Goal: Task Accomplishment & Management: Use online tool/utility

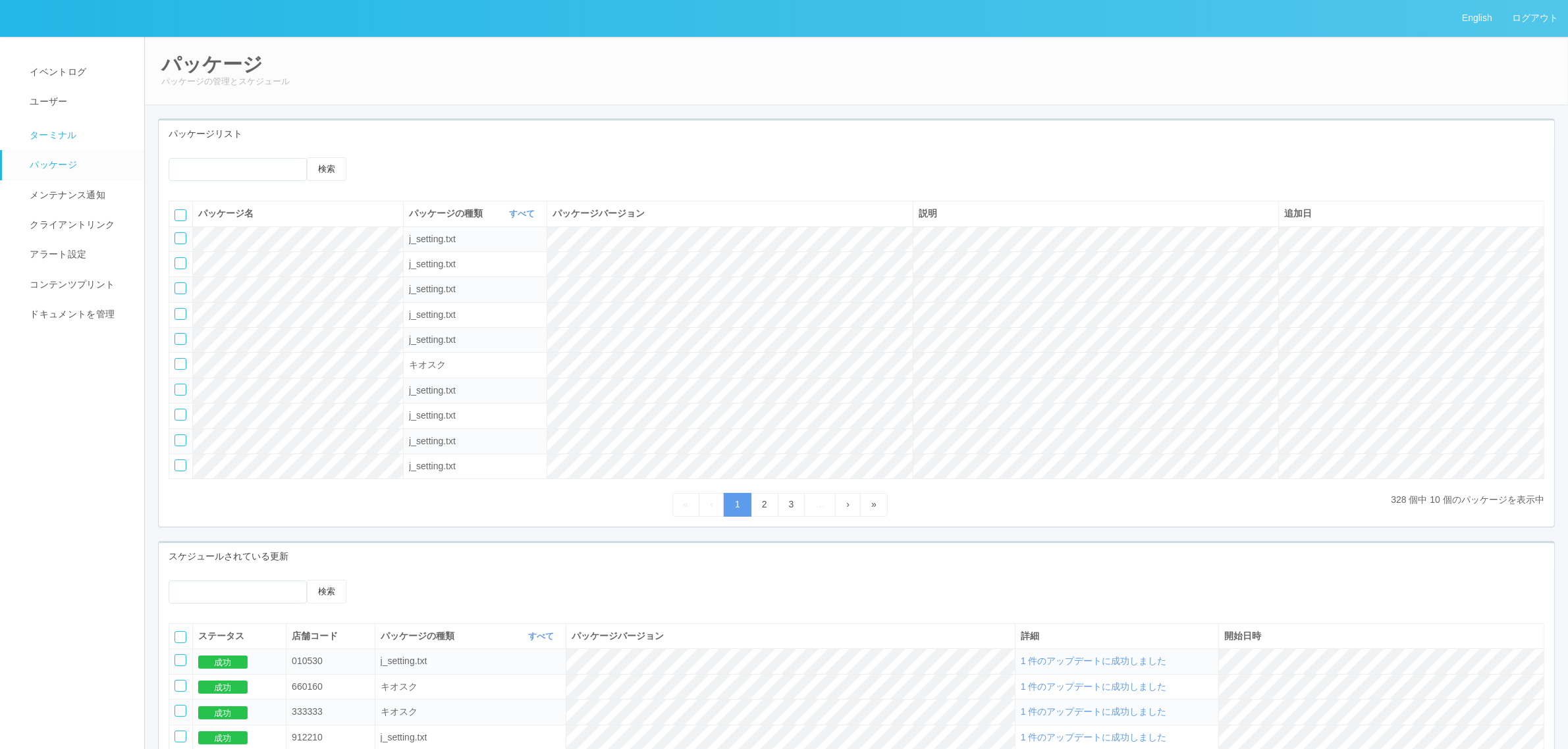
click at [90, 139] on link "ターミナル" at bounding box center [79, 134] width 154 height 33
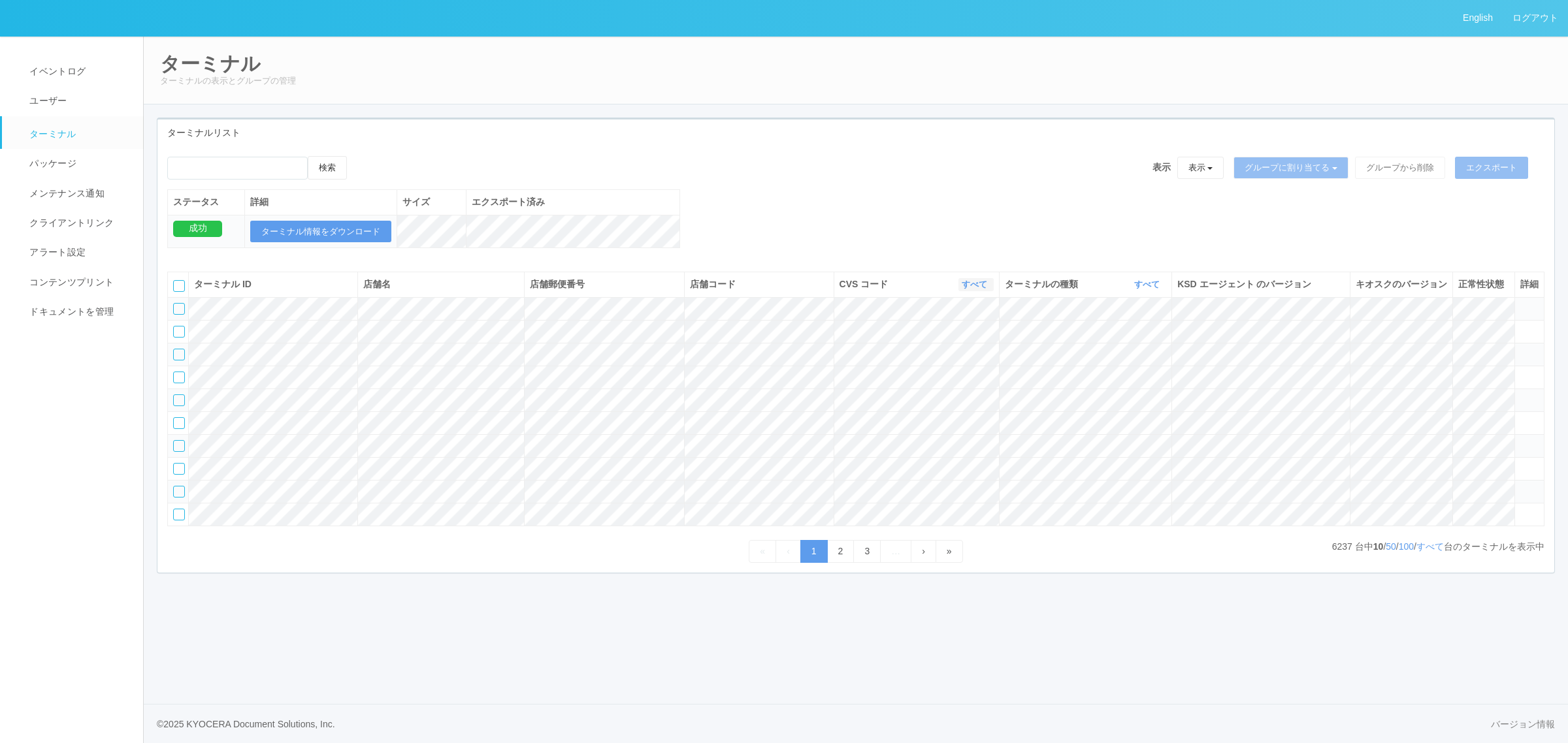
click at [964, 289] on link "すべて" at bounding box center [976, 284] width 29 height 10
click at [959, 366] on link "115110" at bounding box center [941, 357] width 103 height 18
click at [52, 71] on span "イベントログ" at bounding box center [55, 71] width 59 height 10
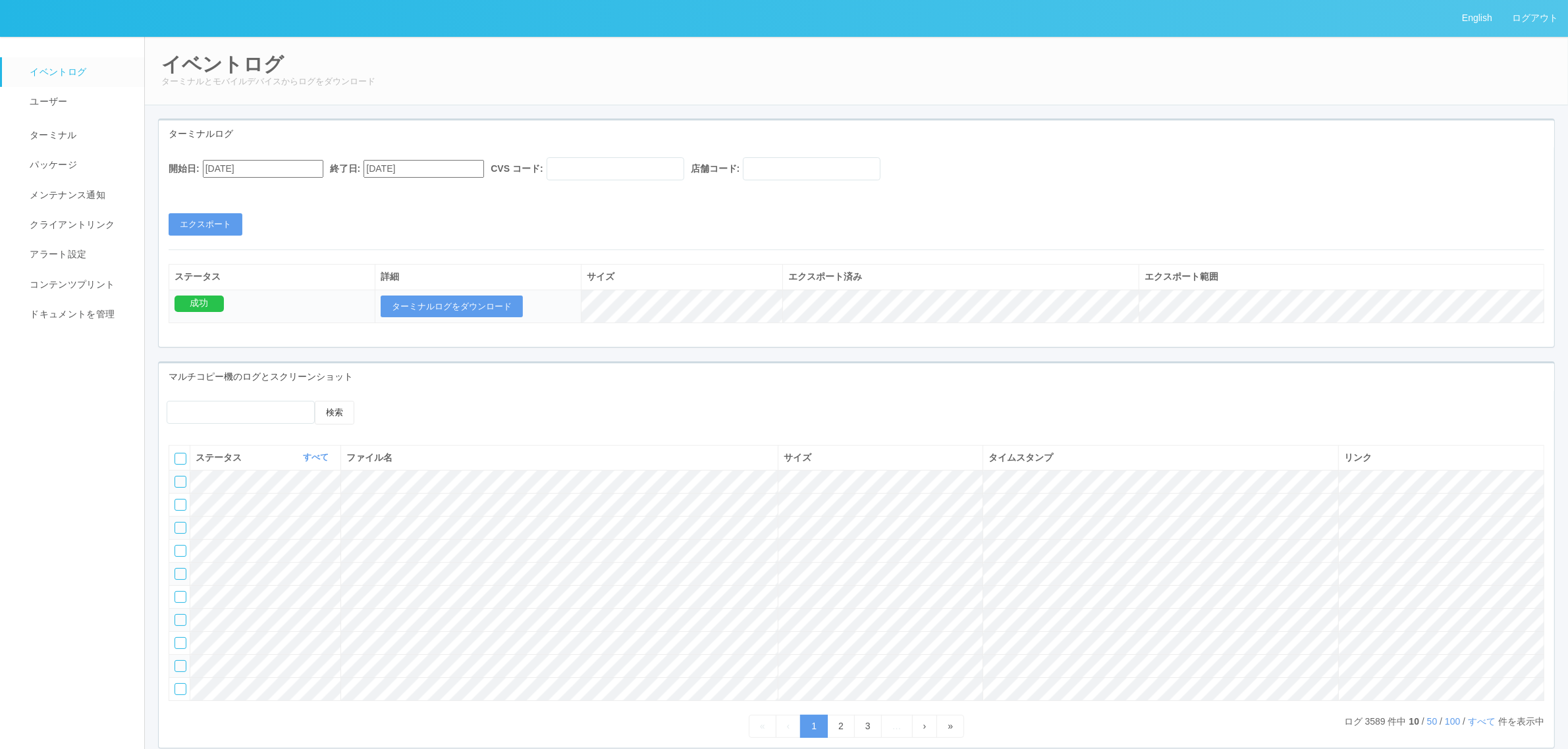
click at [249, 165] on input "[DATE]" at bounding box center [264, 169] width 121 height 18
click at [231, 737] on div "25" at bounding box center [218, 743] width 25 height 13
type input "[DATE]"
click at [395, 168] on input "[DATE]" at bounding box center [424, 169] width 121 height 18
click at [379, 189] on button "button" at bounding box center [377, 187] width 10 height 4
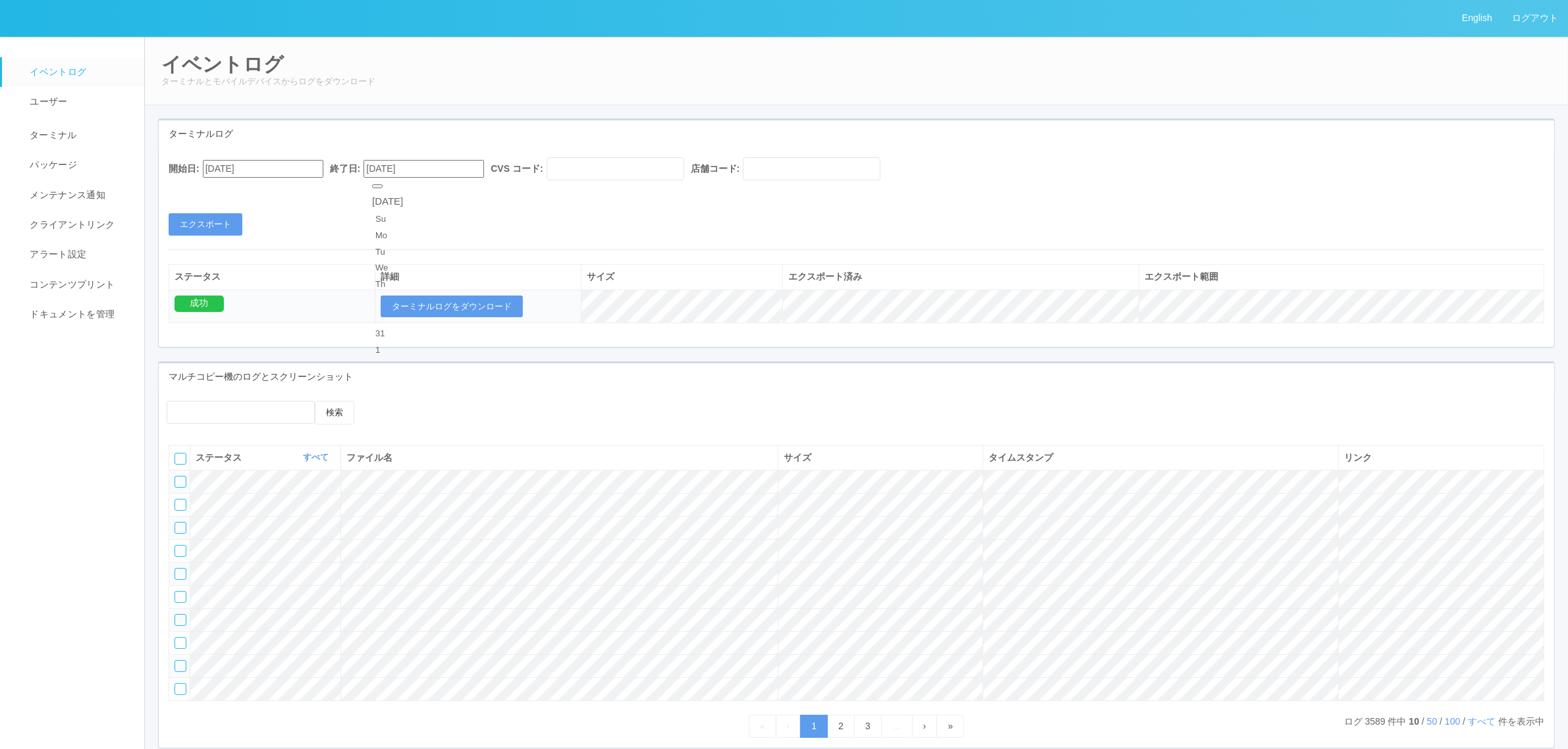
click at [403, 671] on div "21 22 23 24 25 26 27" at bounding box center [387, 726] width 31 height 111
click at [400, 737] on div "25" at bounding box center [388, 743] width 25 height 13
type input "[DATE]"
click at [577, 248] on div "開始日: [DATE] 終了日: [DATE] CVS コード: 店舗コード: エクスポート ステータス 詳細 サイズ エクスポート済み エクスポート範囲 成…" at bounding box center [856, 247] width 1396 height 200
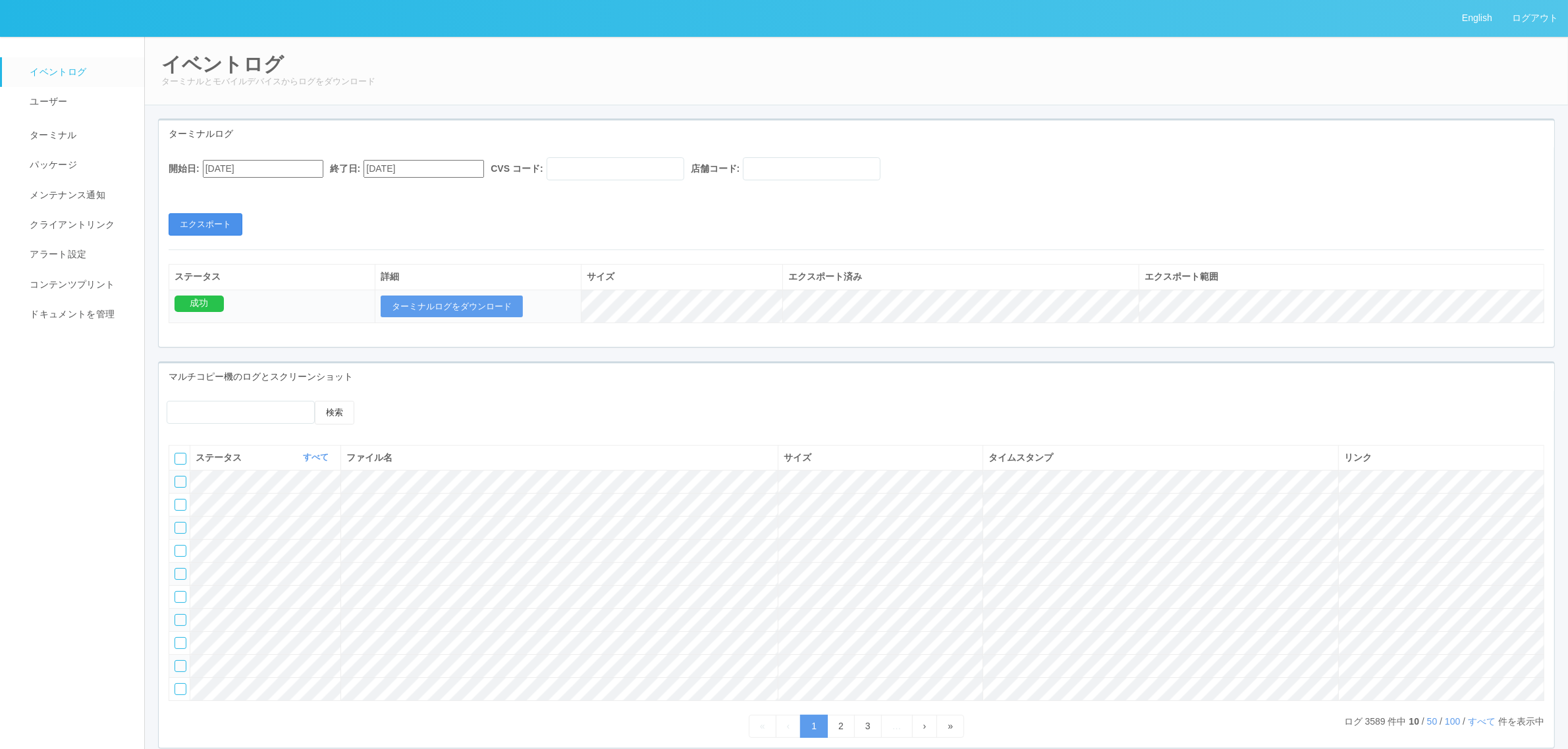
click at [216, 221] on button "エクスポート" at bounding box center [206, 224] width 74 height 23
click at [491, 307] on button "ターミナルログをダウンロード" at bounding box center [452, 307] width 142 height 23
click at [71, 147] on link "ターミナル" at bounding box center [79, 134] width 154 height 33
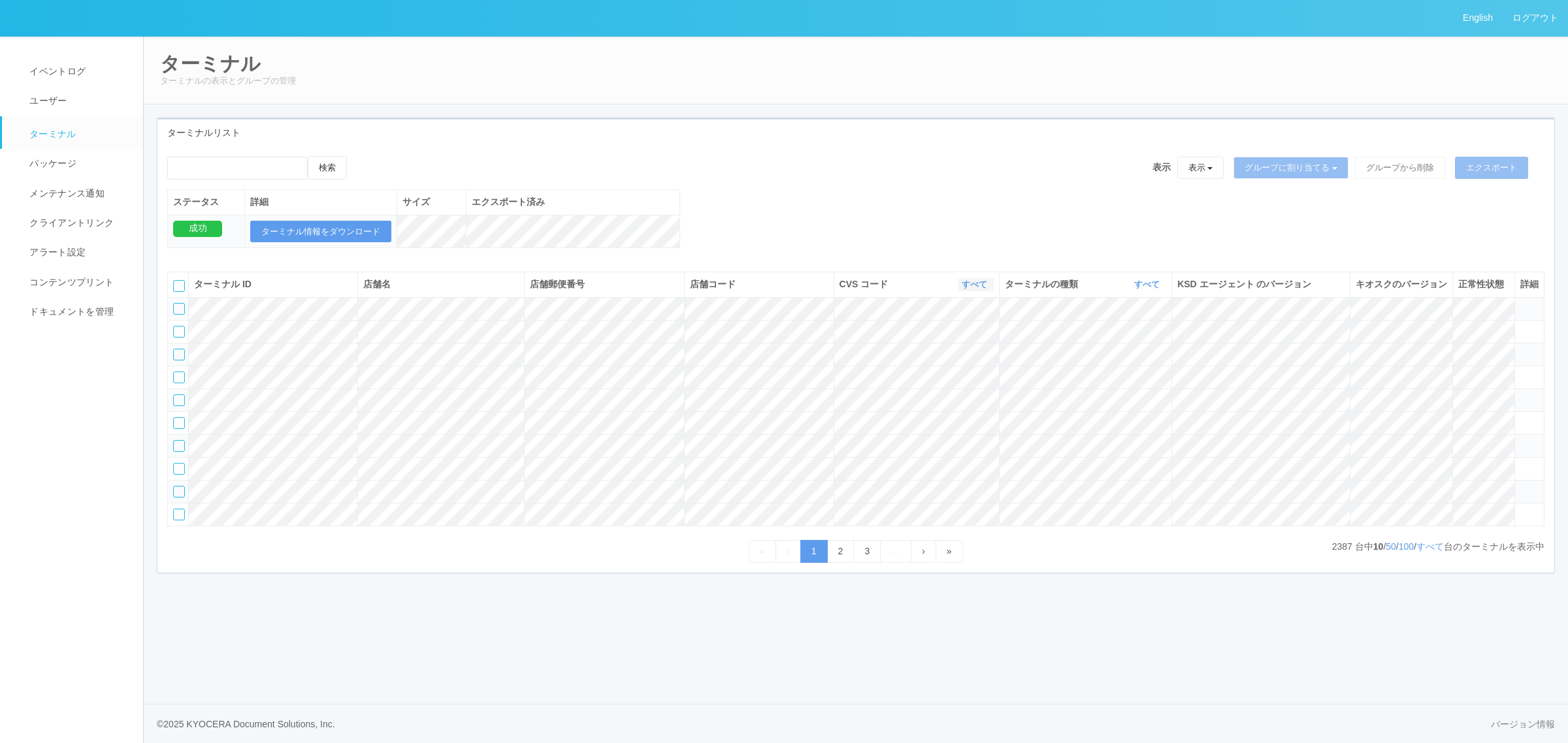
click at [971, 289] on link "すべて" at bounding box center [976, 284] width 29 height 10
click at [959, 348] on link at bounding box center [941, 340] width 103 height 18
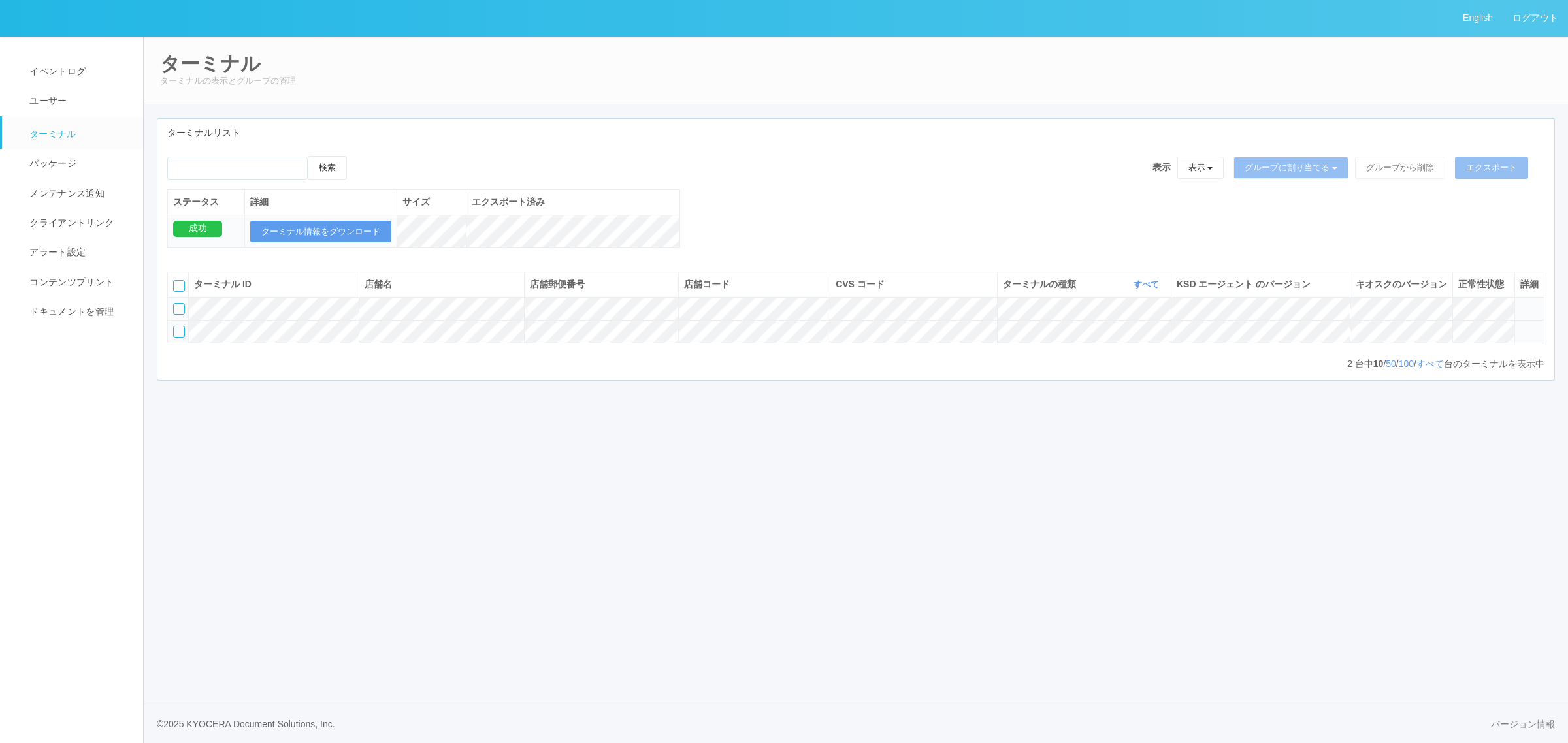
click at [1520, 326] on icon at bounding box center [1520, 326] width 0 height 0
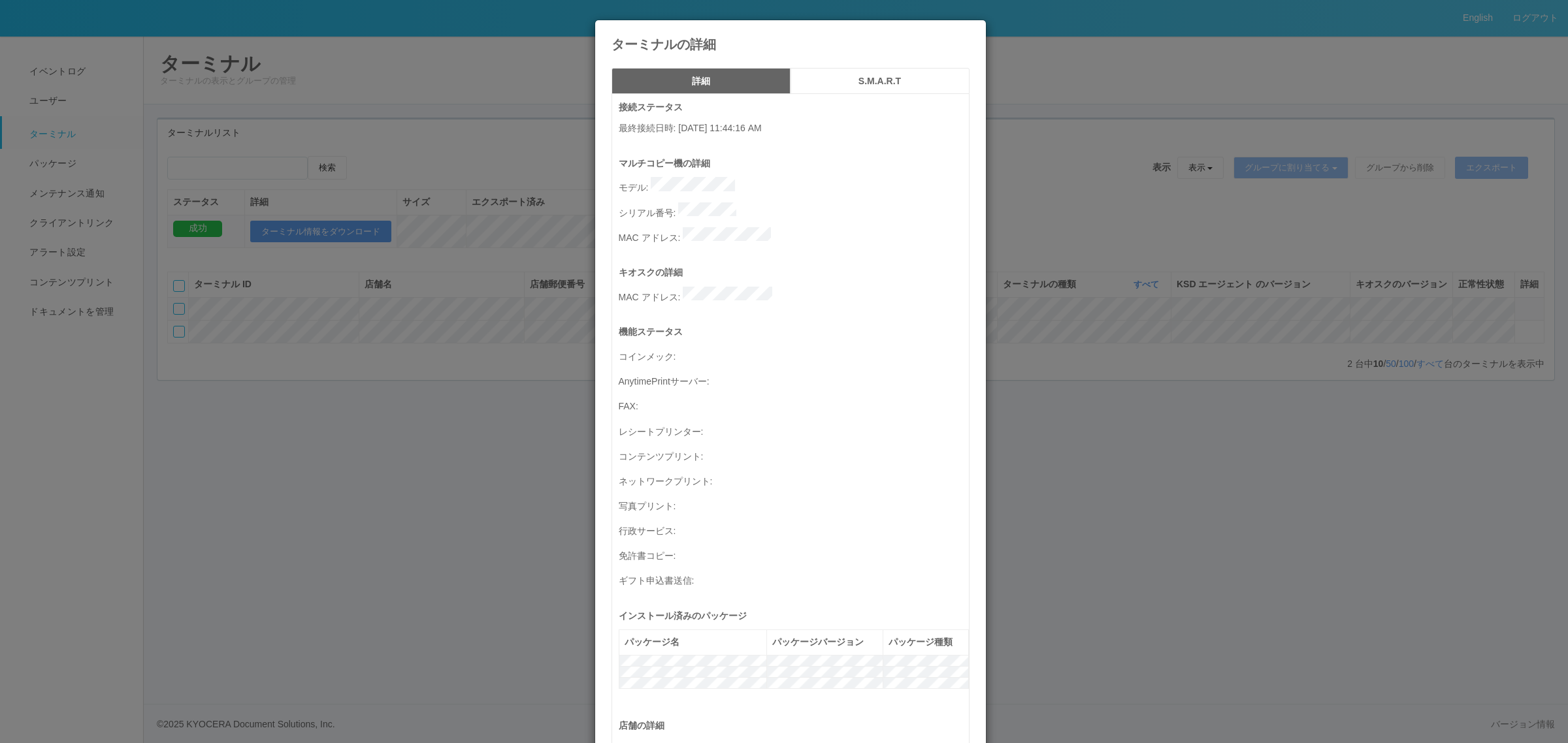
click at [832, 73] on button "S.M.A.R.T" at bounding box center [879, 81] width 179 height 26
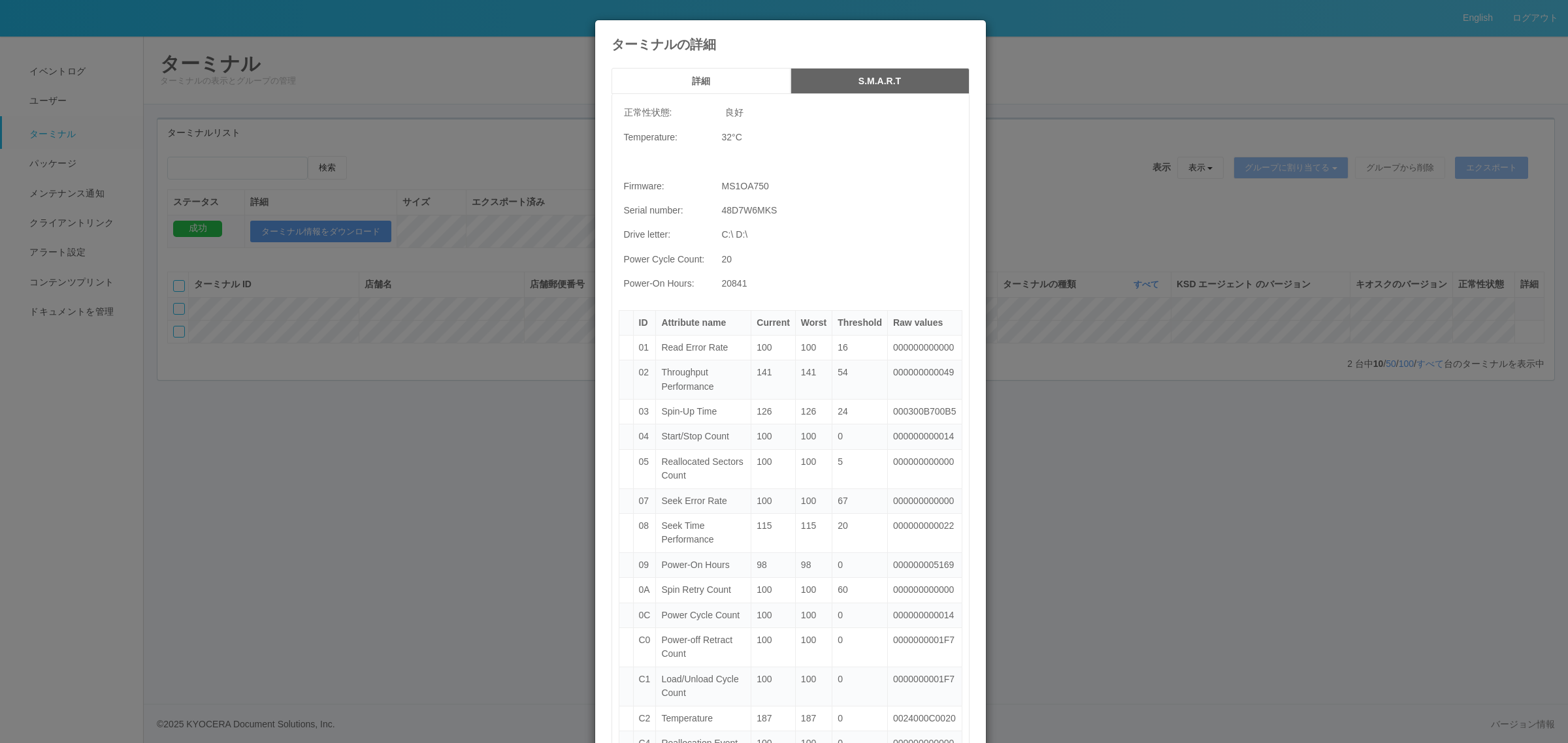
click at [702, 76] on h5 "詳細" at bounding box center [701, 81] width 170 height 10
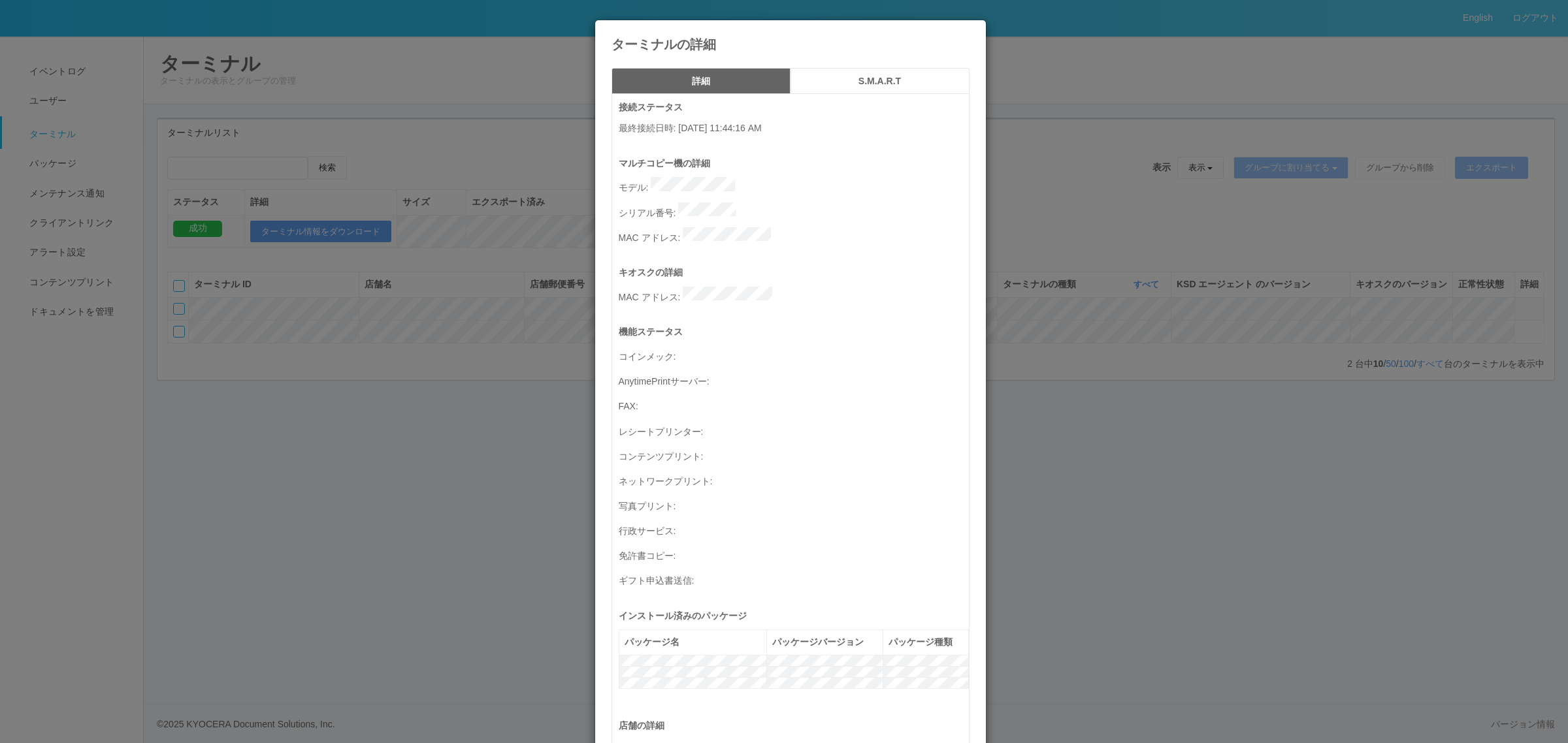
click at [860, 61] on div "詳細 S.M.A.R.T 接続ステータス 最終接続日時 : [DATE] 11:44:16 AM マルチコピー機の詳細 モデル : シリアル番号 : MAC …" at bounding box center [790, 618] width 391 height 1121
click at [861, 72] on button "S.M.A.R.T" at bounding box center [879, 81] width 179 height 26
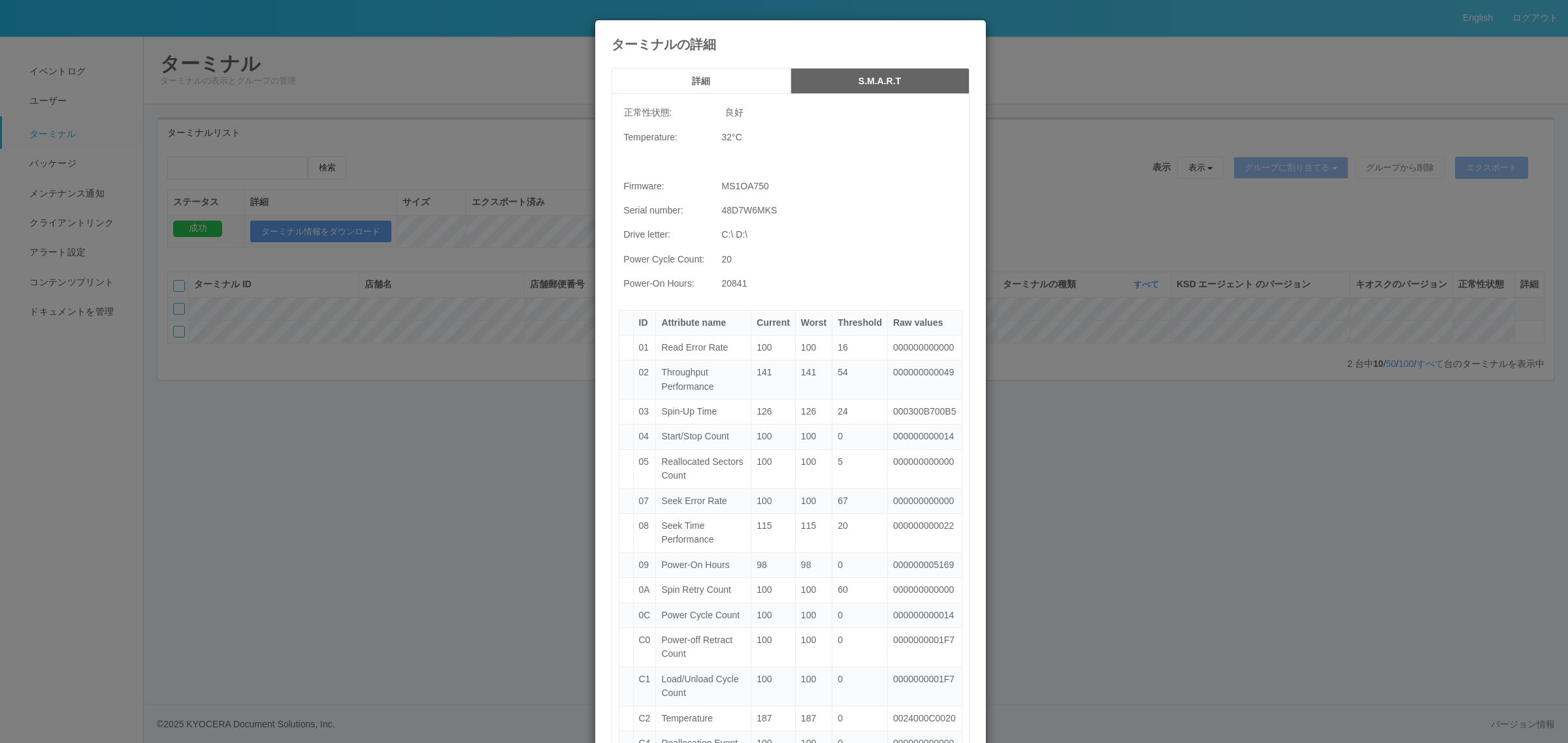
click at [759, 73] on button "詳細" at bounding box center [700, 81] width 179 height 26
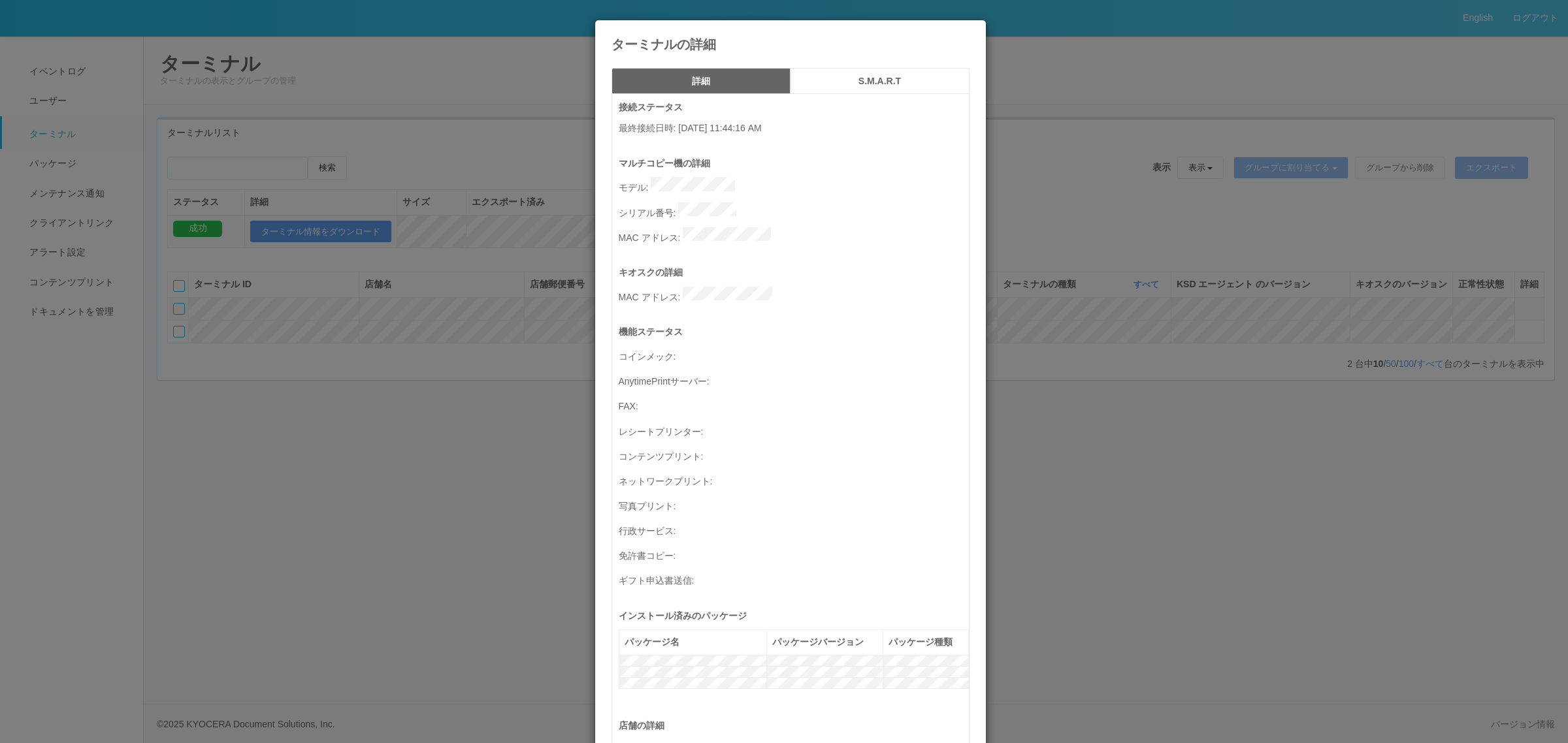
click at [826, 73] on button "S.M.A.R.T" at bounding box center [879, 81] width 179 height 26
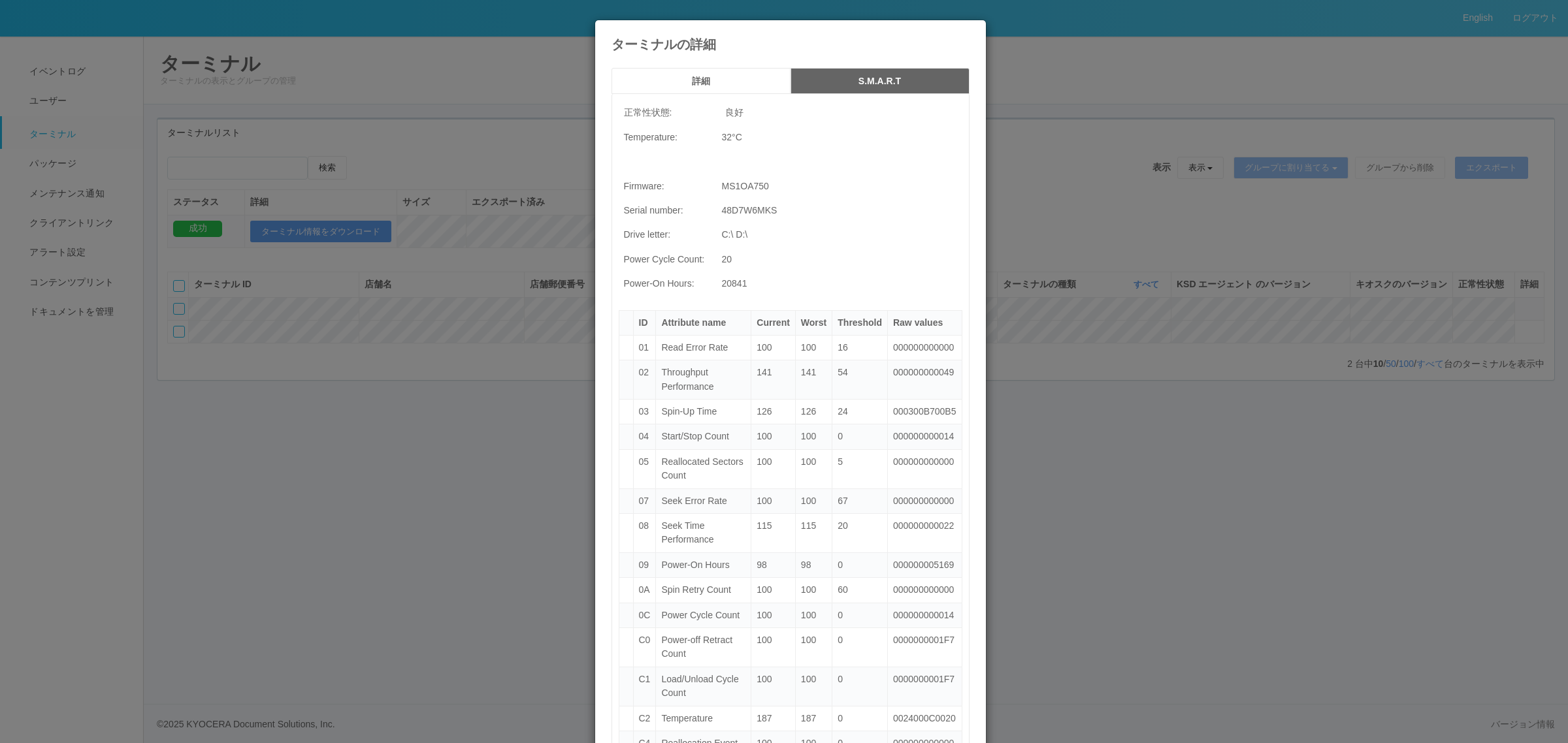
click at [720, 82] on h5 "詳細" at bounding box center [701, 81] width 170 height 10
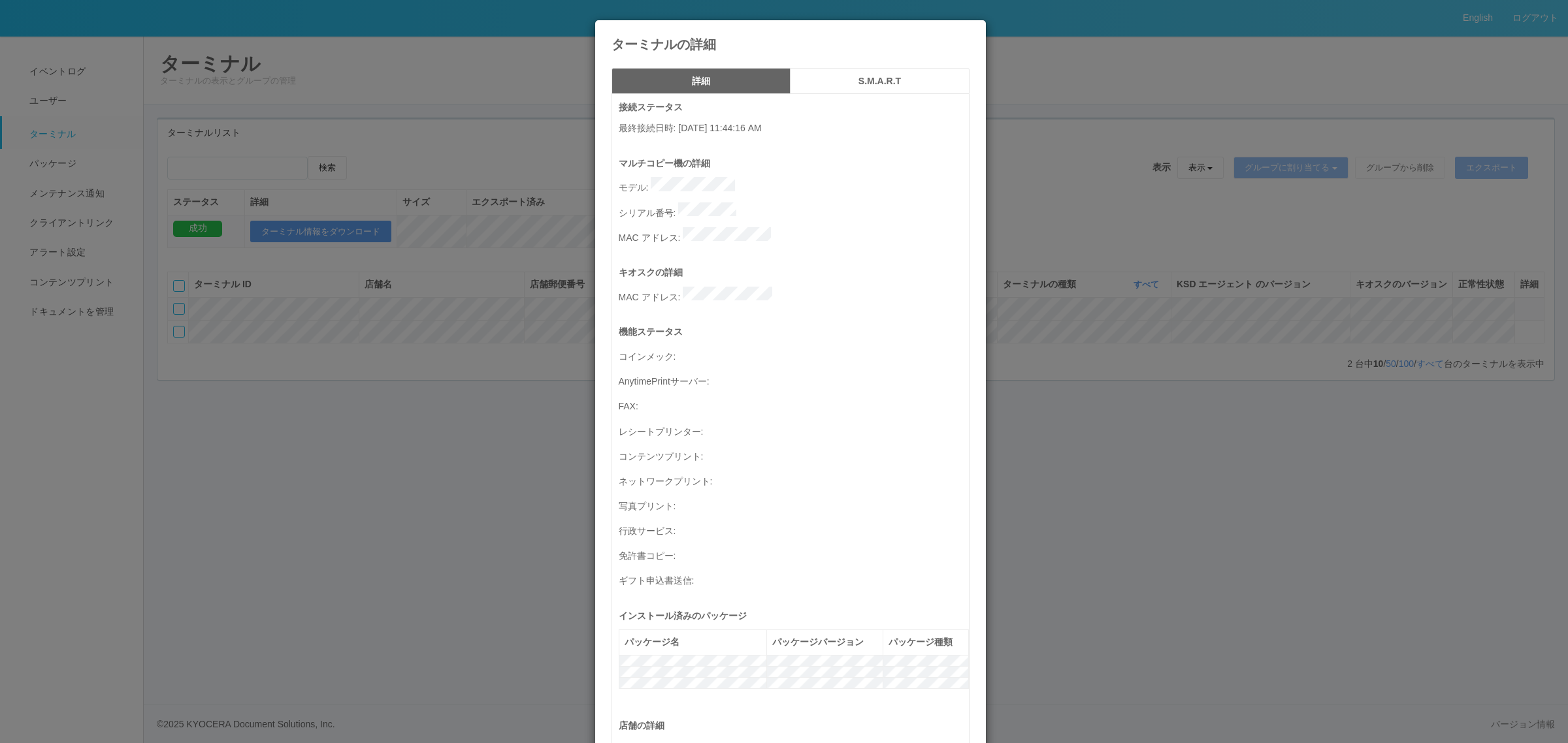
click at [969, 30] on icon at bounding box center [969, 30] width 0 height 0
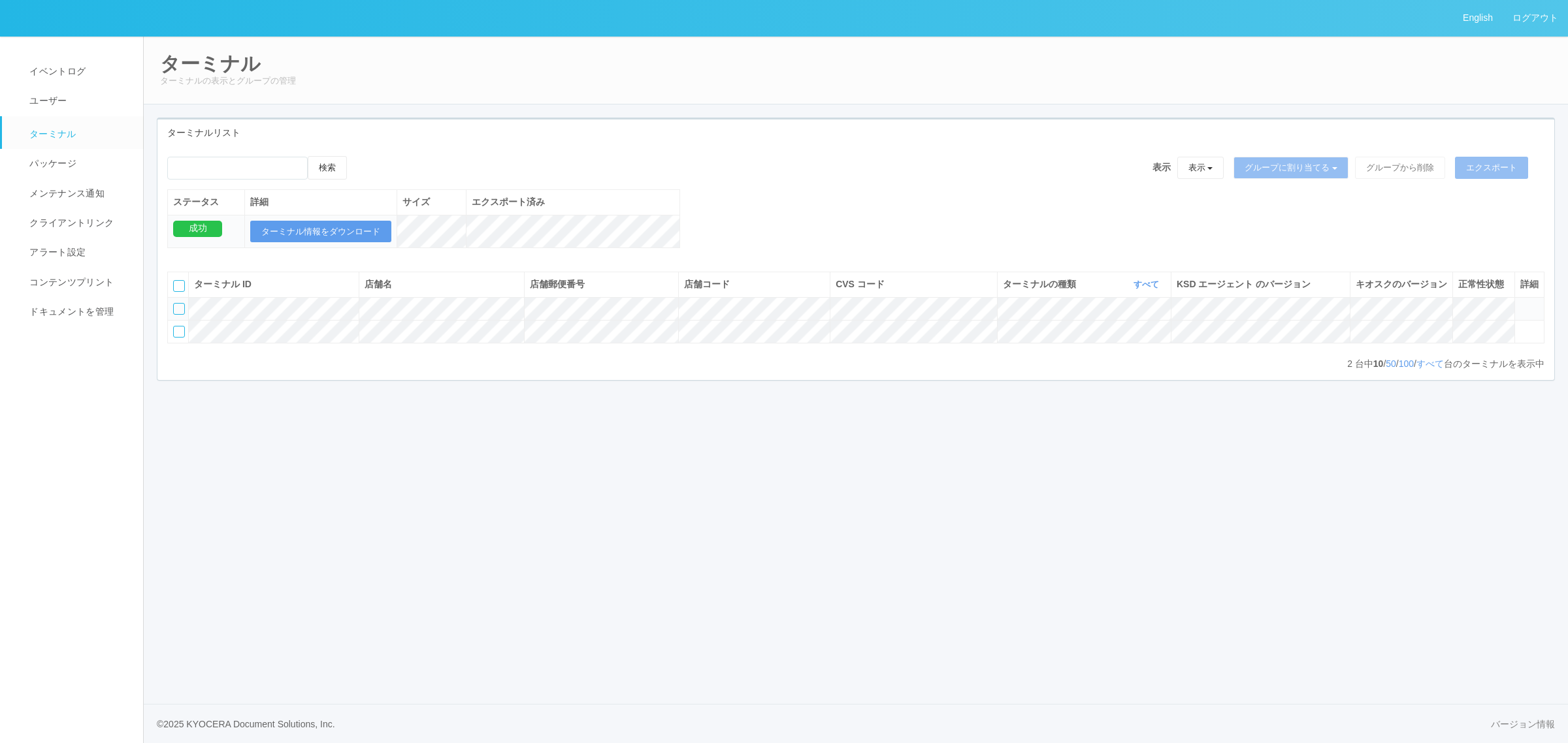
click at [700, 682] on div "English ログアウト イベントログ ユーザー ターミナル パッケージ メンテナンス通知 クライアントリンク アラート設定 コンテンツプリント ドキュメン…" at bounding box center [784, 372] width 1568 height 743
click at [1137, 289] on link "すべて" at bounding box center [1147, 284] width 29 height 10
click at [783, 243] on div "検索 表示 表示 すべてのターミナル 未割り当てのターミナル グループを追加 グループ名を編集 アーカイブ済みのターミナル グループに割り当てる グループを追…" at bounding box center [855, 208] width 1396 height 105
click at [975, 291] on div "CVS コード 表示 すべて 115110 300000 300001 300002 300003 300004 300005 300006 300008 3…" at bounding box center [913, 284] width 156 height 14
click at [985, 289] on icon "button" at bounding box center [986, 284] width 3 height 10
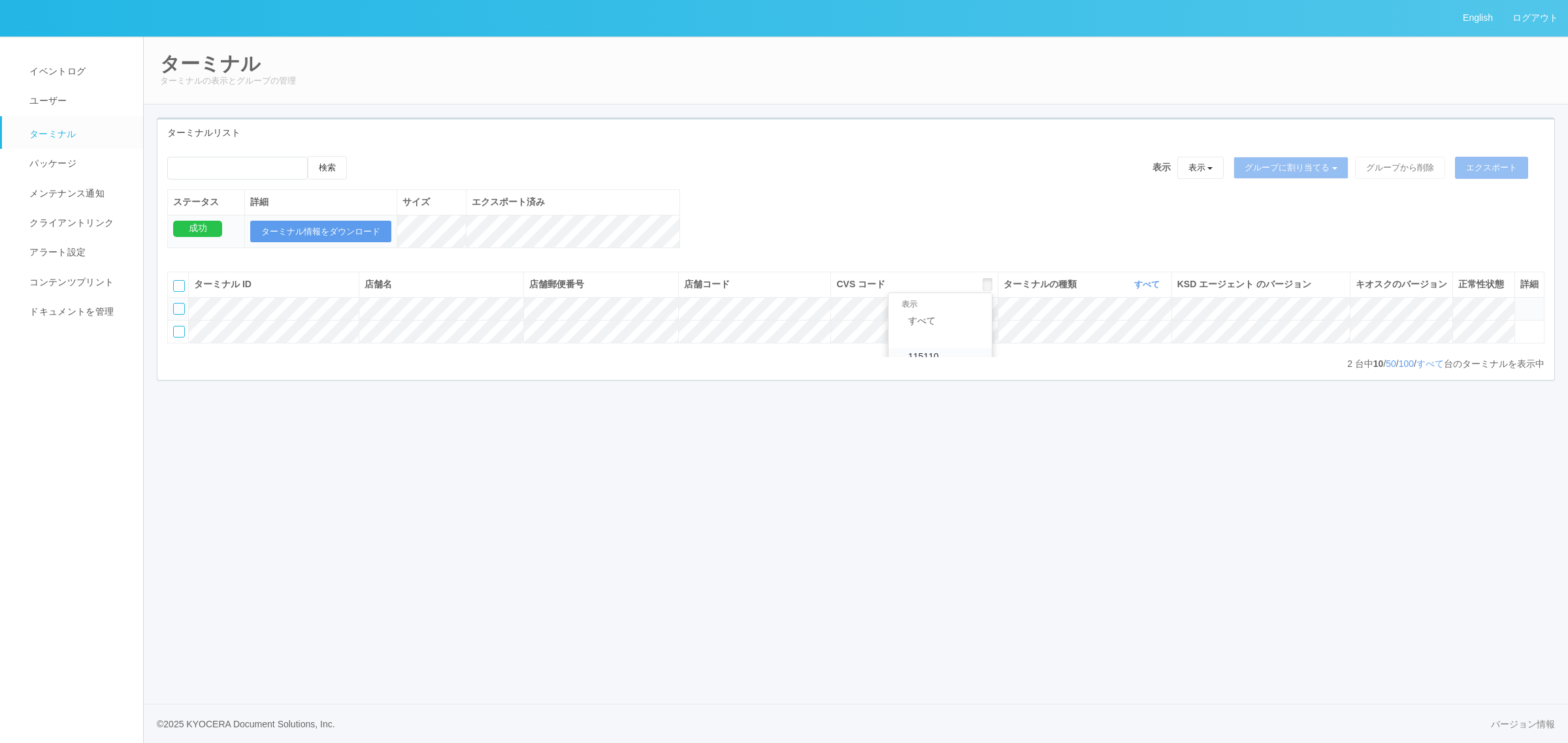
click at [946, 366] on link "115110" at bounding box center [940, 357] width 103 height 18
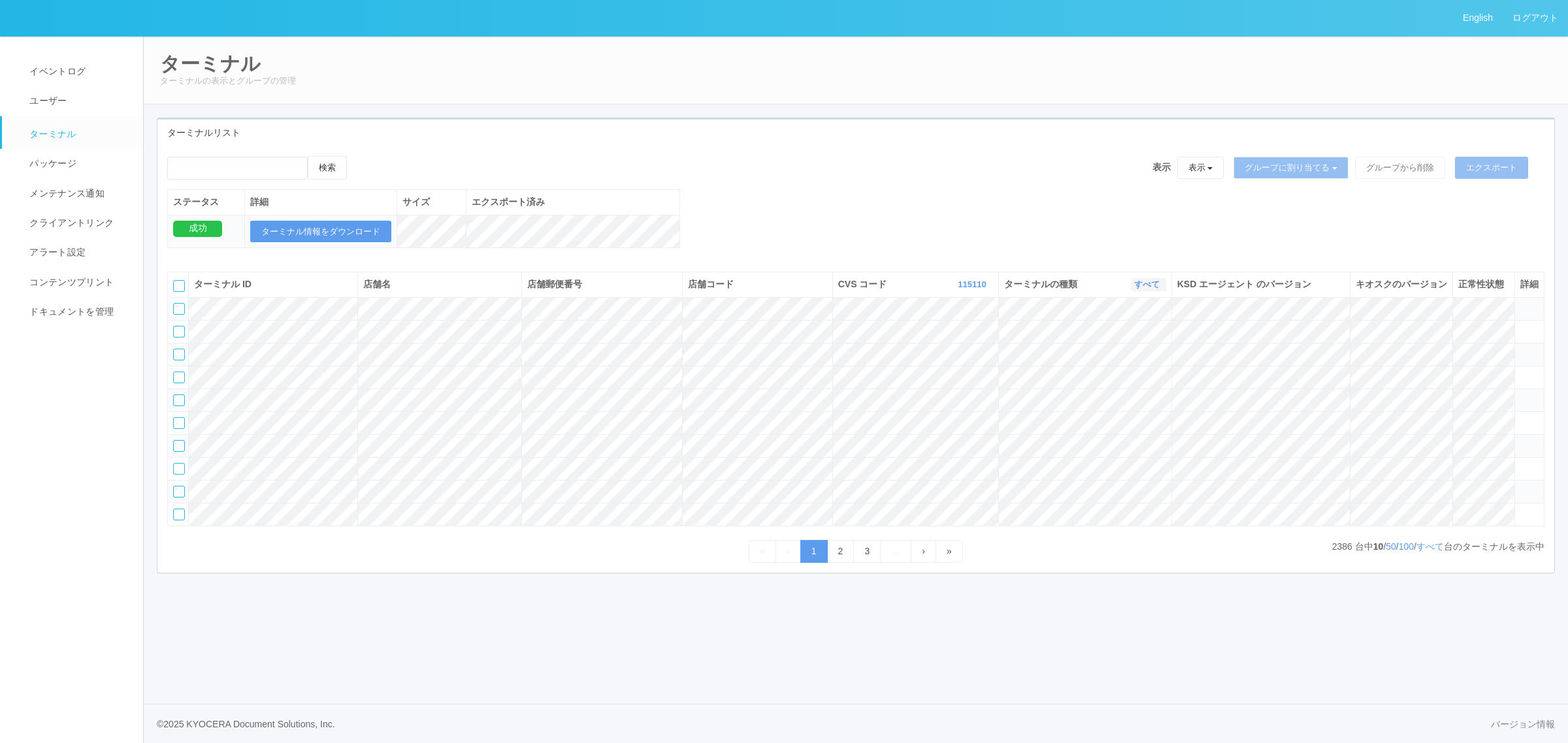
click at [1147, 289] on link "すべて" at bounding box center [1148, 284] width 29 height 10
click at [1147, 348] on link "キオスク" at bounding box center [1114, 340] width 103 height 18
click at [1418, 552] on link "すべて" at bounding box center [1430, 546] width 27 height 10
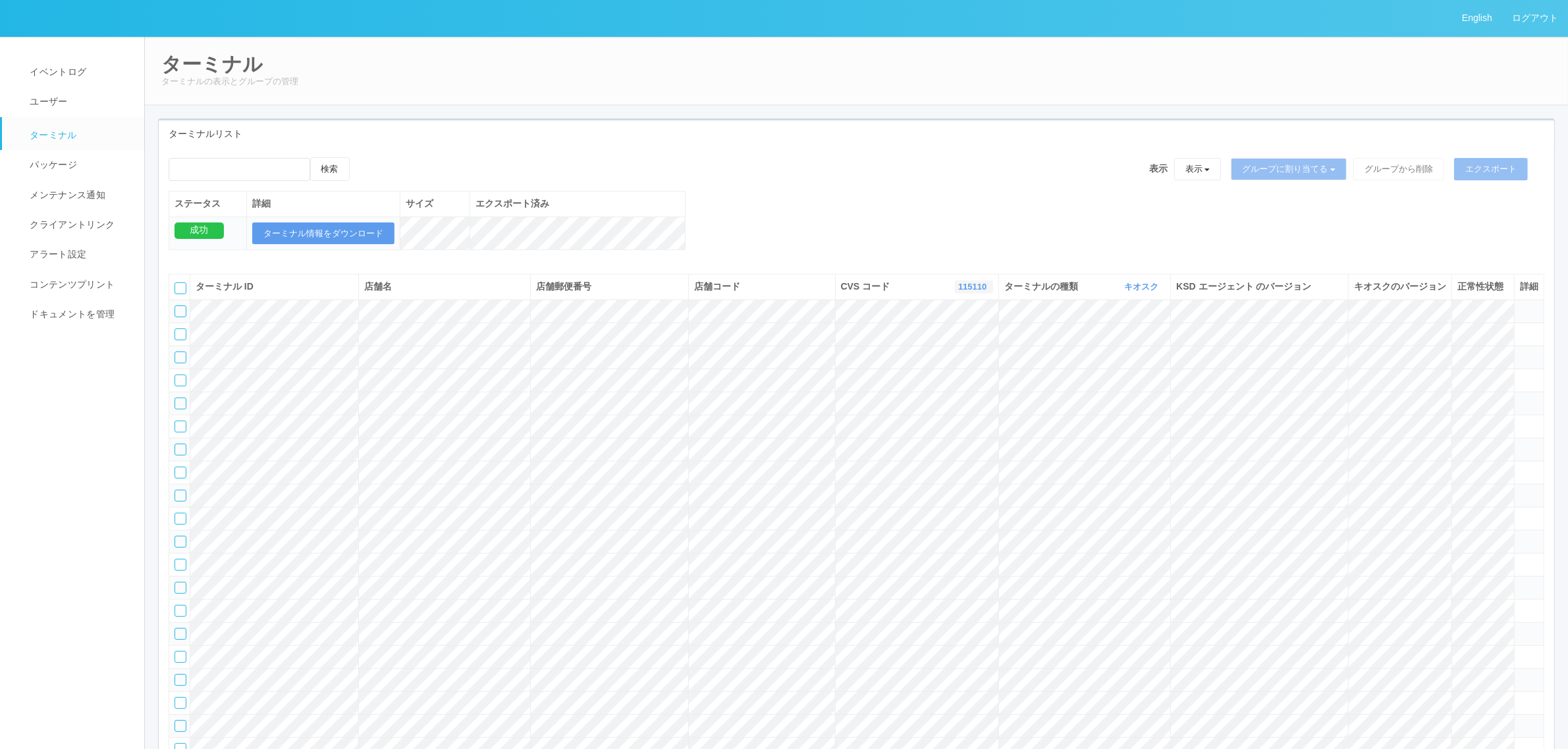
click at [976, 292] on link "115110" at bounding box center [974, 287] width 32 height 10
click at [947, 358] on link "300023" at bounding box center [941, 349] width 104 height 18
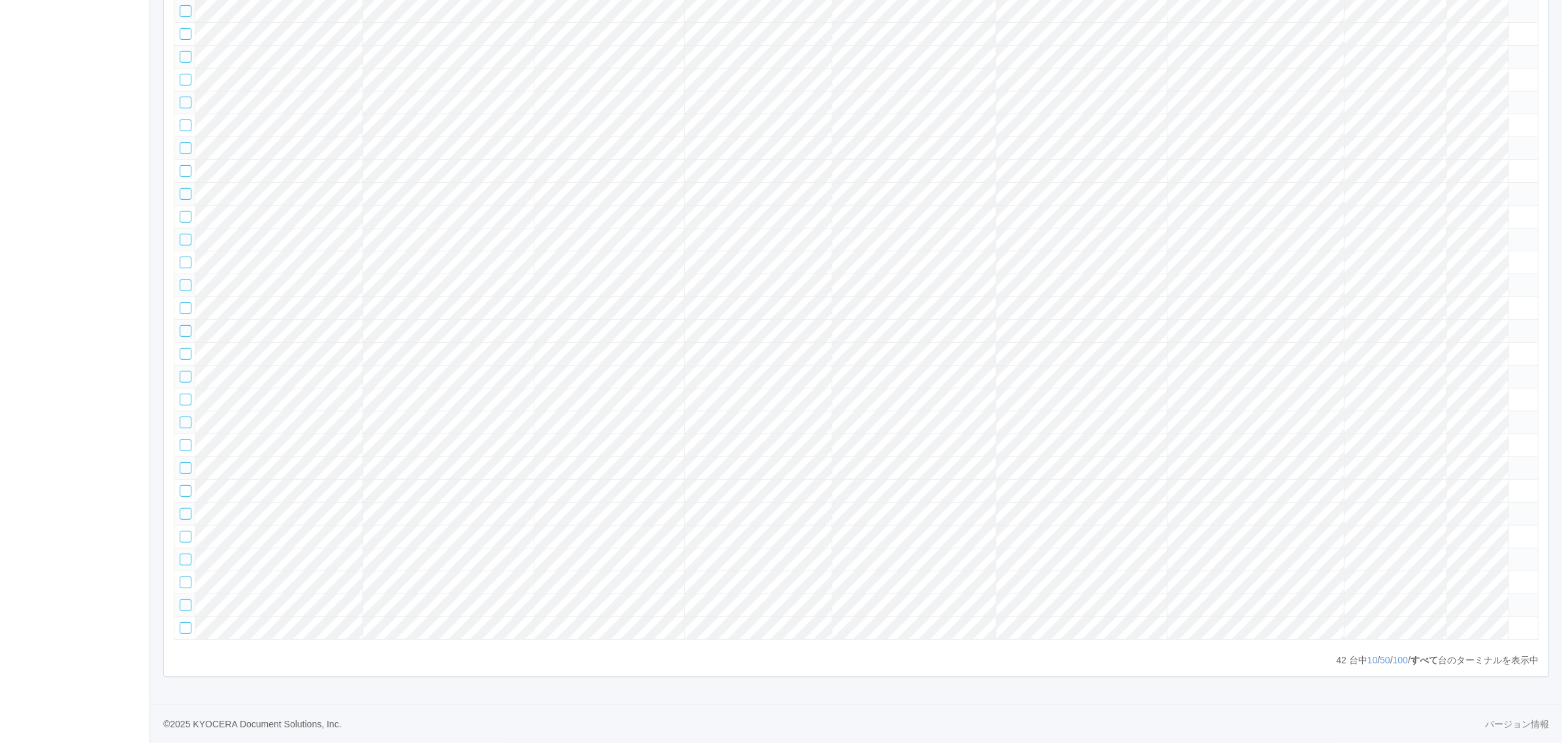
scroll to position [900, 0]
click at [529, 594] on tr at bounding box center [850, 606] width 1364 height 23
click at [1533, 589] on div "ターミナル ID 店舗名 店舗郵便番号 店舗コード CVS コード 300023 表示 すべて 115110 300000 300001 300002 300…" at bounding box center [849, 155] width 1384 height 1022
click at [1507, 599] on icon at bounding box center [1507, 599] width 0 height 0
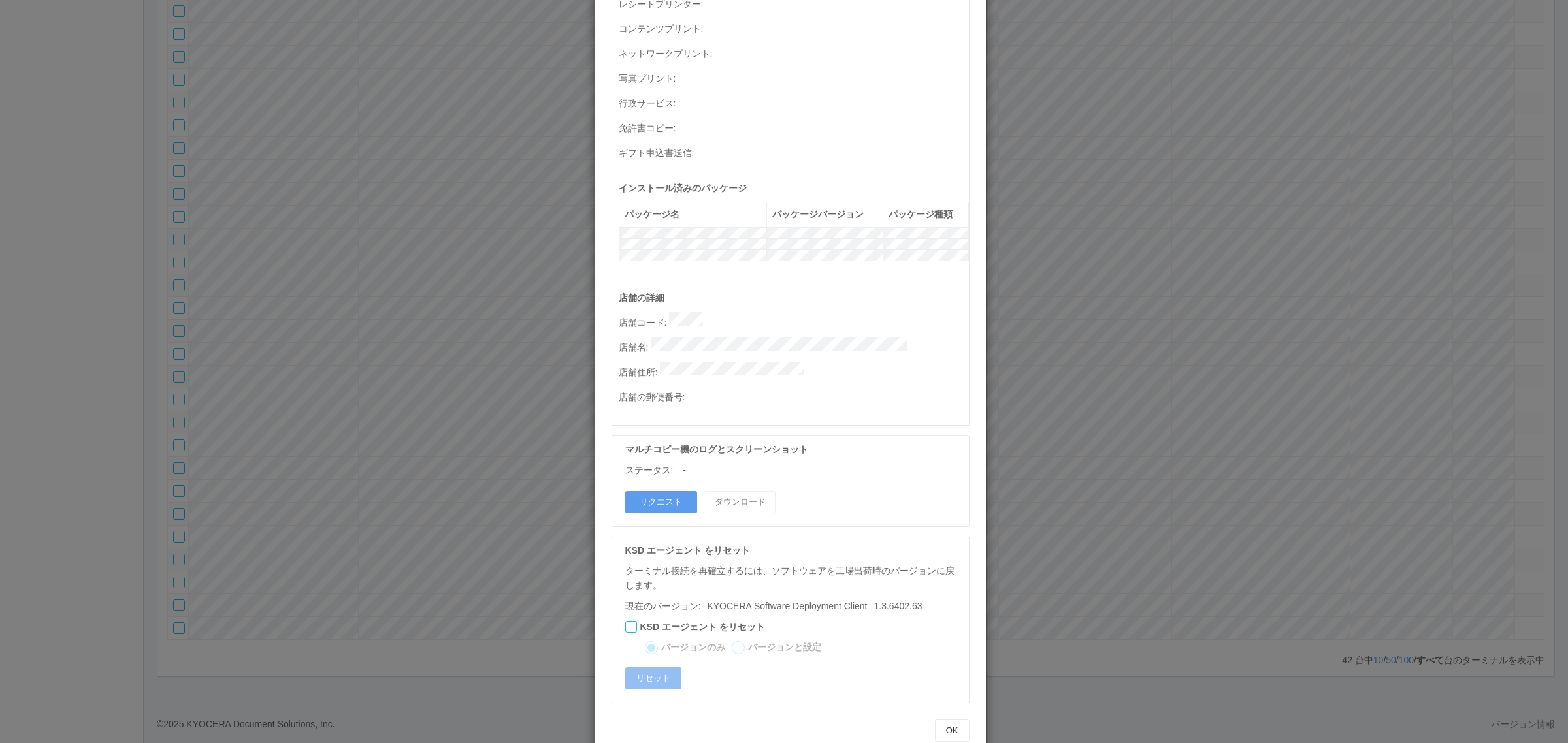
scroll to position [0, 0]
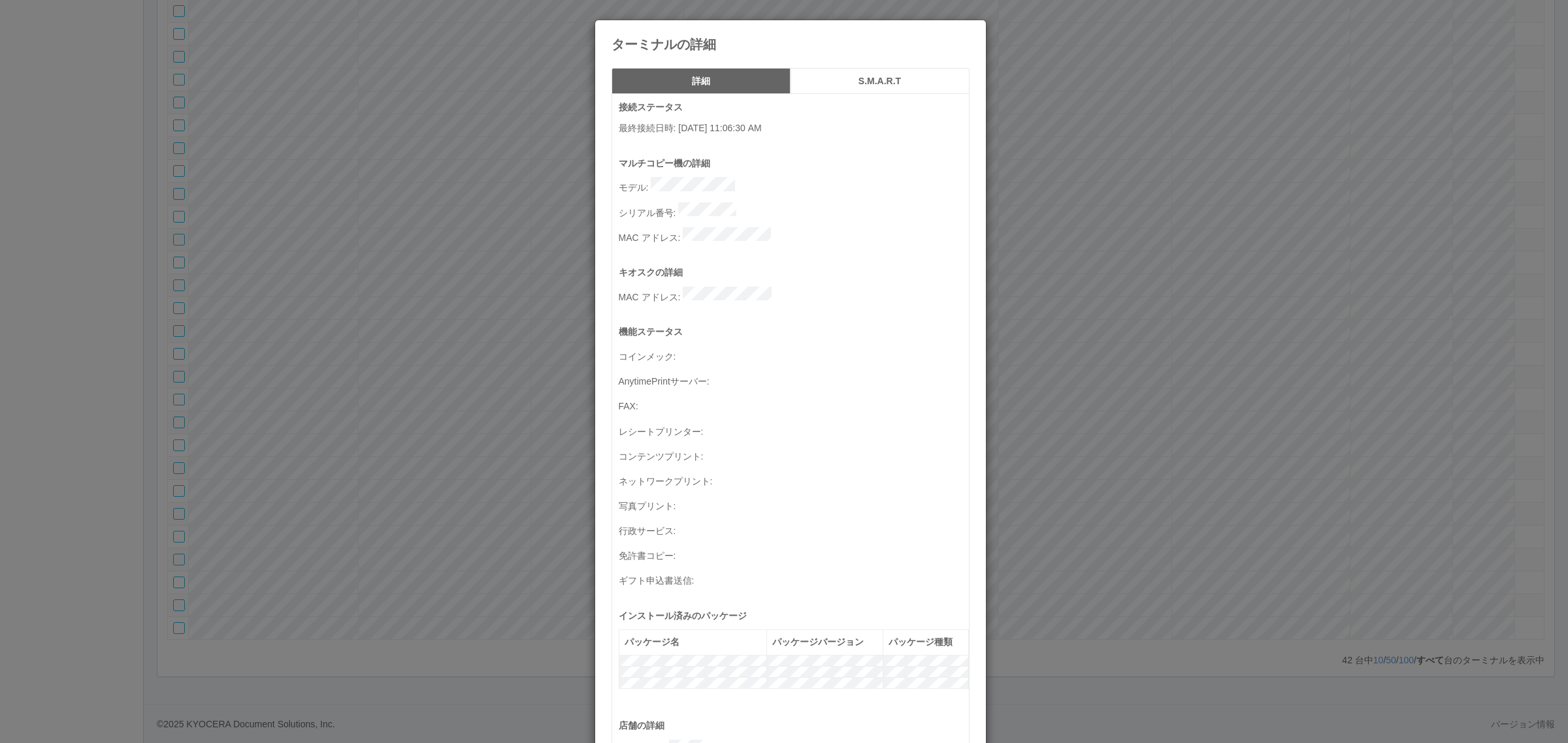
click at [860, 86] on h5 "S.M.A.R.T" at bounding box center [880, 81] width 170 height 10
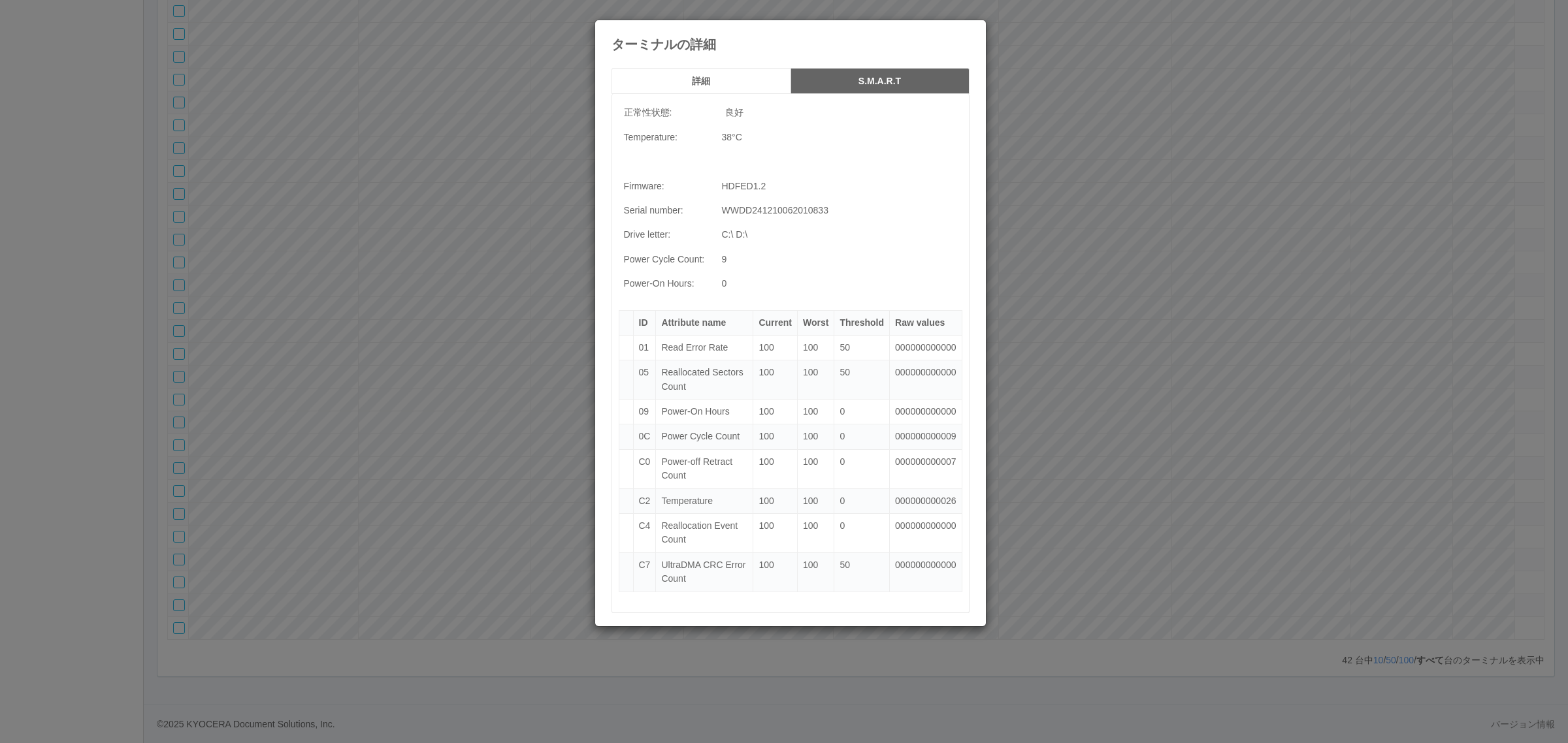
click at [698, 82] on h5 "詳細" at bounding box center [701, 81] width 170 height 10
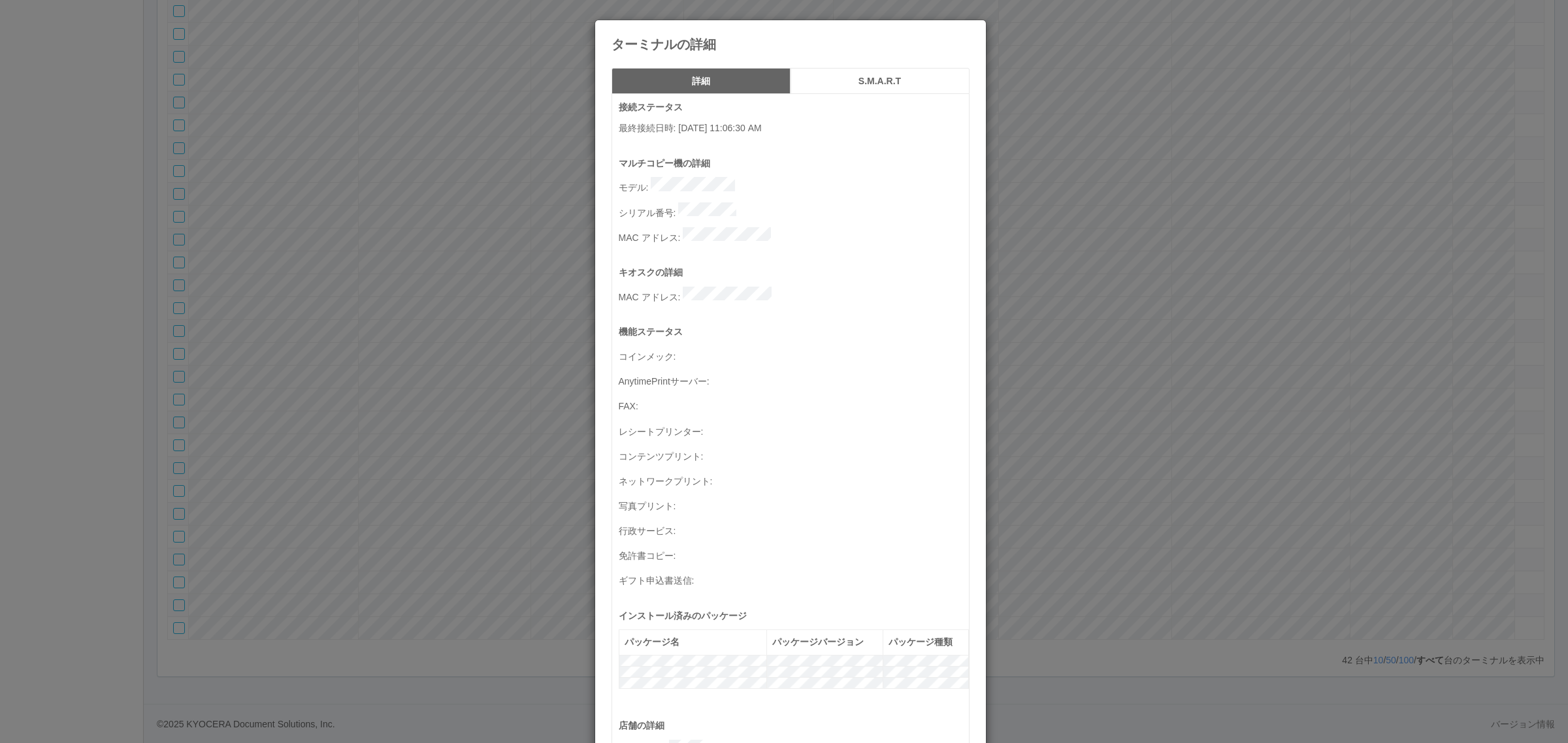
click at [367, 390] on div "ターミナルの詳細 詳細 S.M.A.R.T 接続ステータス 最終接続日時 : [DATE] 11:06:30 AM マルチコピー機の詳細 モデル : シリアル…" at bounding box center [784, 372] width 1568 height 743
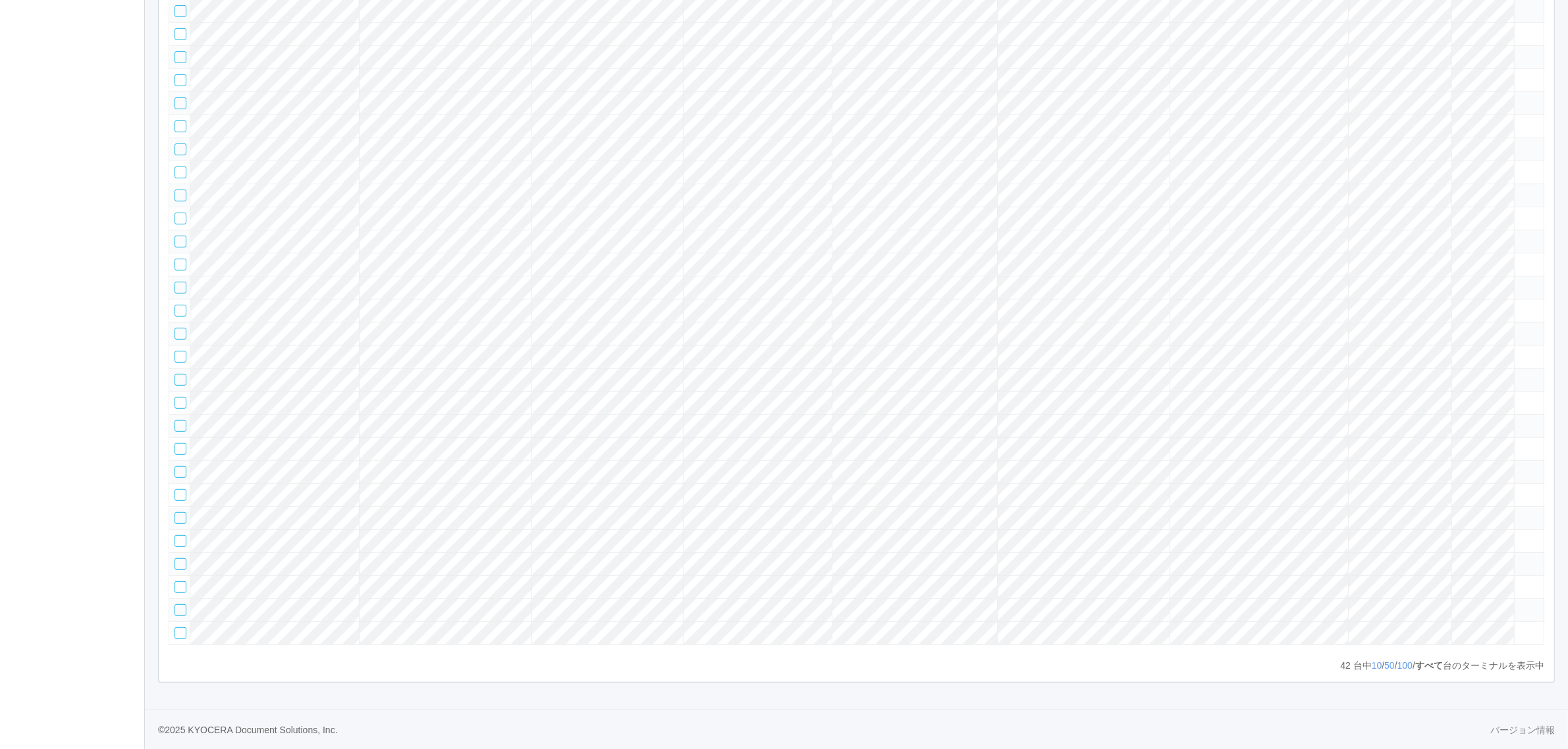
click at [1420, 599] on tr at bounding box center [857, 610] width 1375 height 23
click at [1520, 604] on icon at bounding box center [1520, 604] width 0 height 0
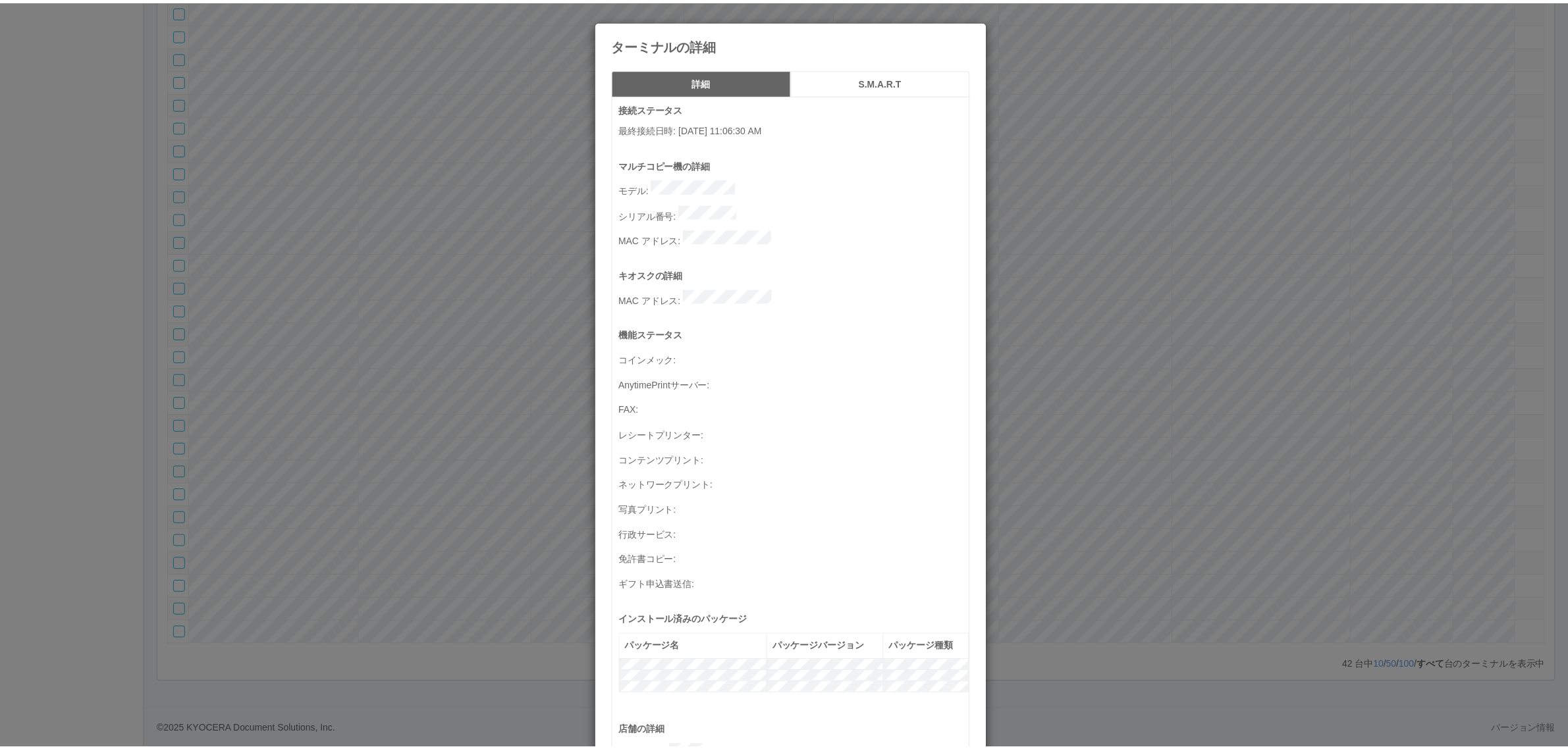
scroll to position [431, 0]
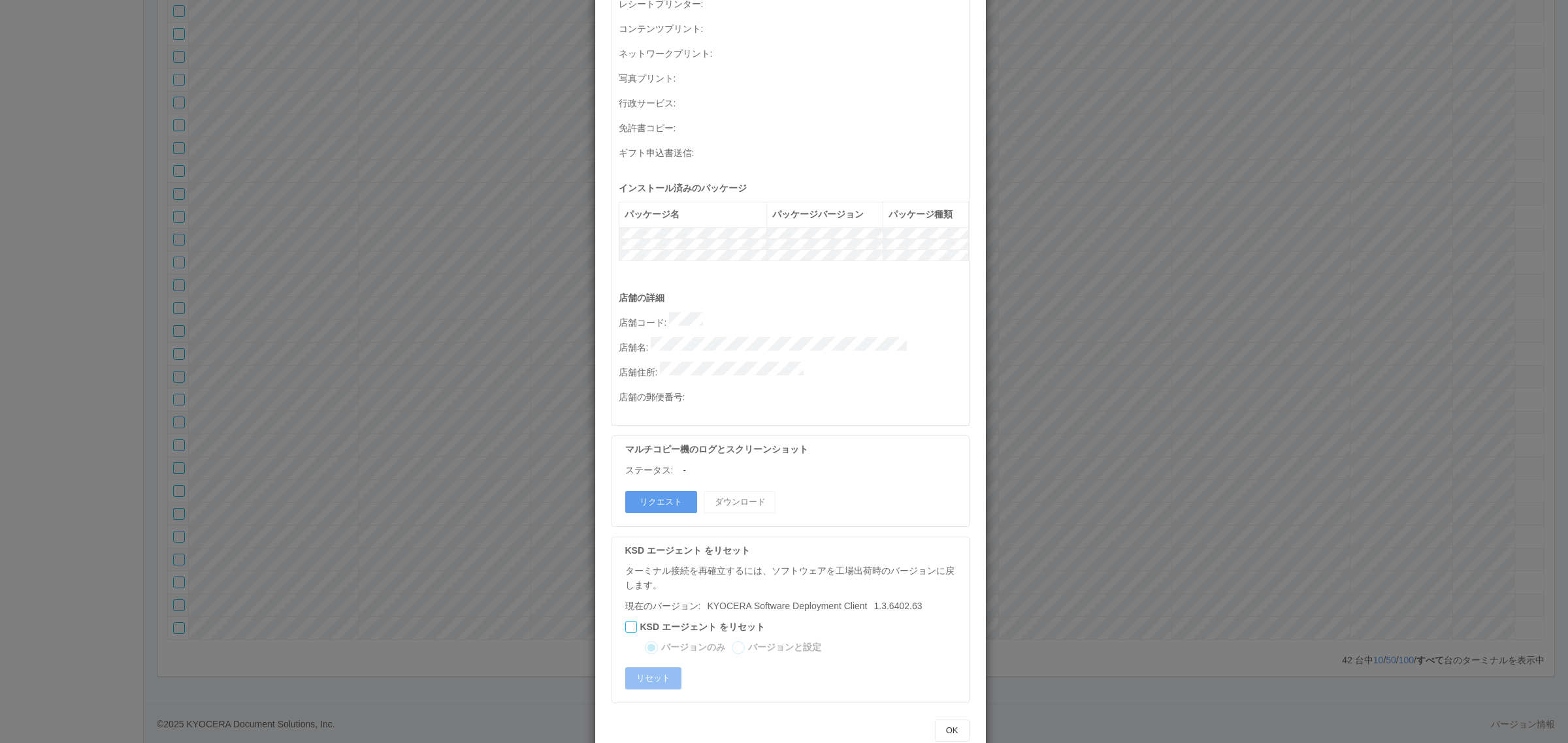
click at [1213, 489] on div "ターミナルの詳細 詳細 S.M.A.R.T 接続ステータス 最終接続日時 : [DATE] 11:06:30 AM マルチコピー機の詳細 モデル : シリアル…" at bounding box center [784, 372] width 1568 height 743
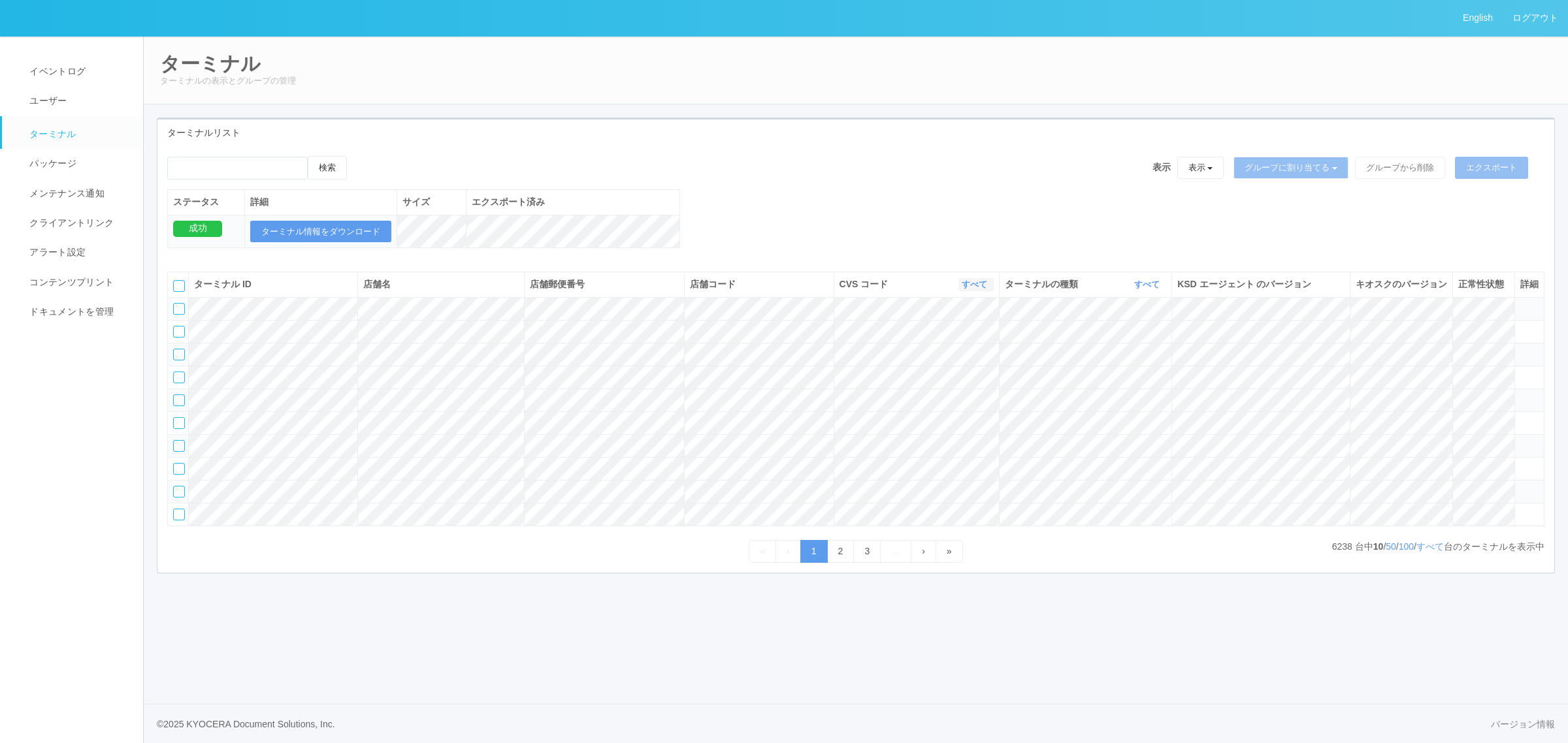
click at [968, 289] on link "すべて" at bounding box center [976, 284] width 29 height 10
